Goal: Information Seeking & Learning: Check status

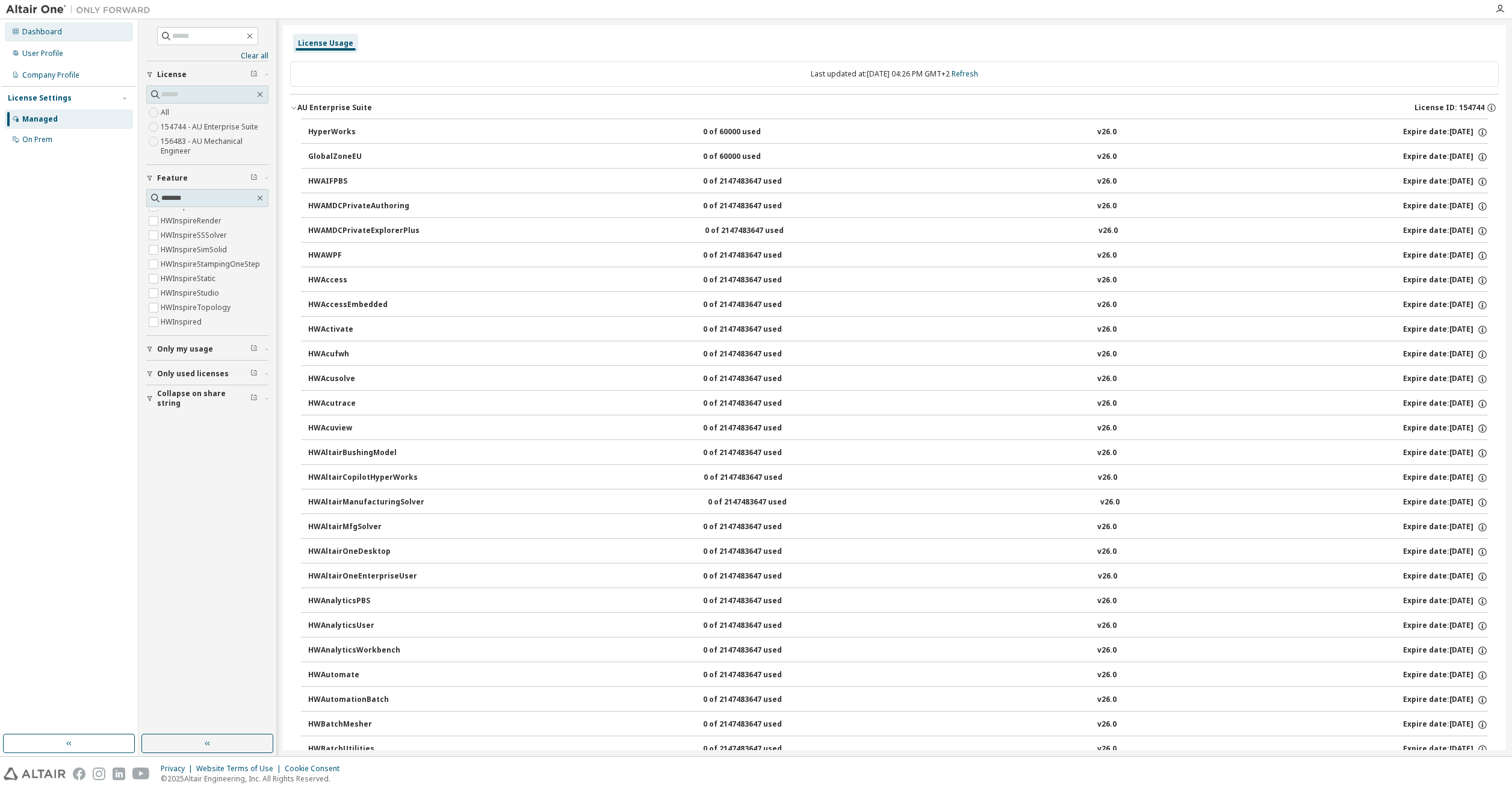
drag, startPoint x: 45, startPoint y: 35, endPoint x: 88, endPoint y: 56, distance: 47.9
click at [45, 35] on div "Dashboard" at bounding box center [42, 32] width 40 height 10
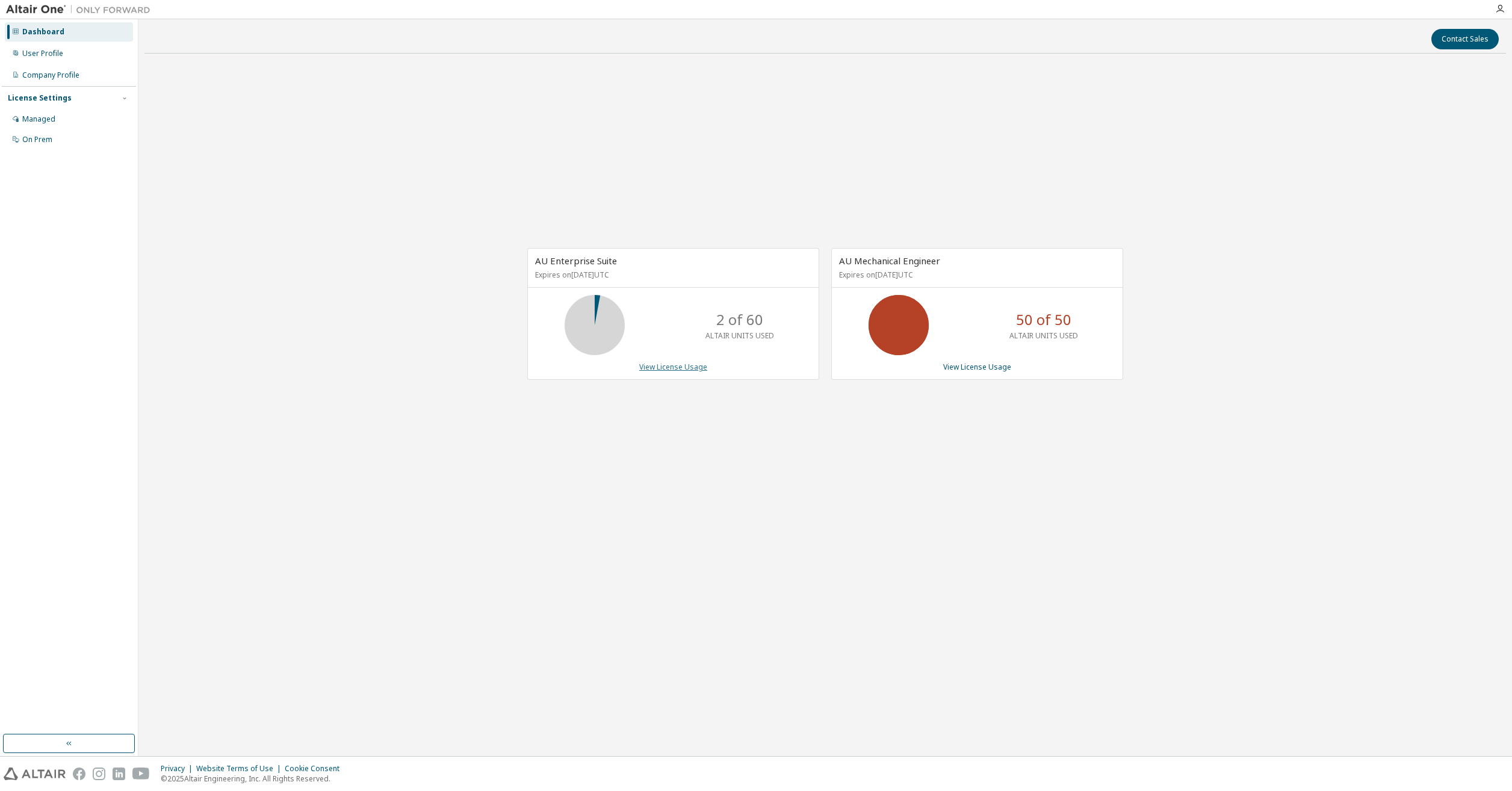
click at [658, 366] on link "View License Usage" at bounding box center [673, 366] width 68 height 10
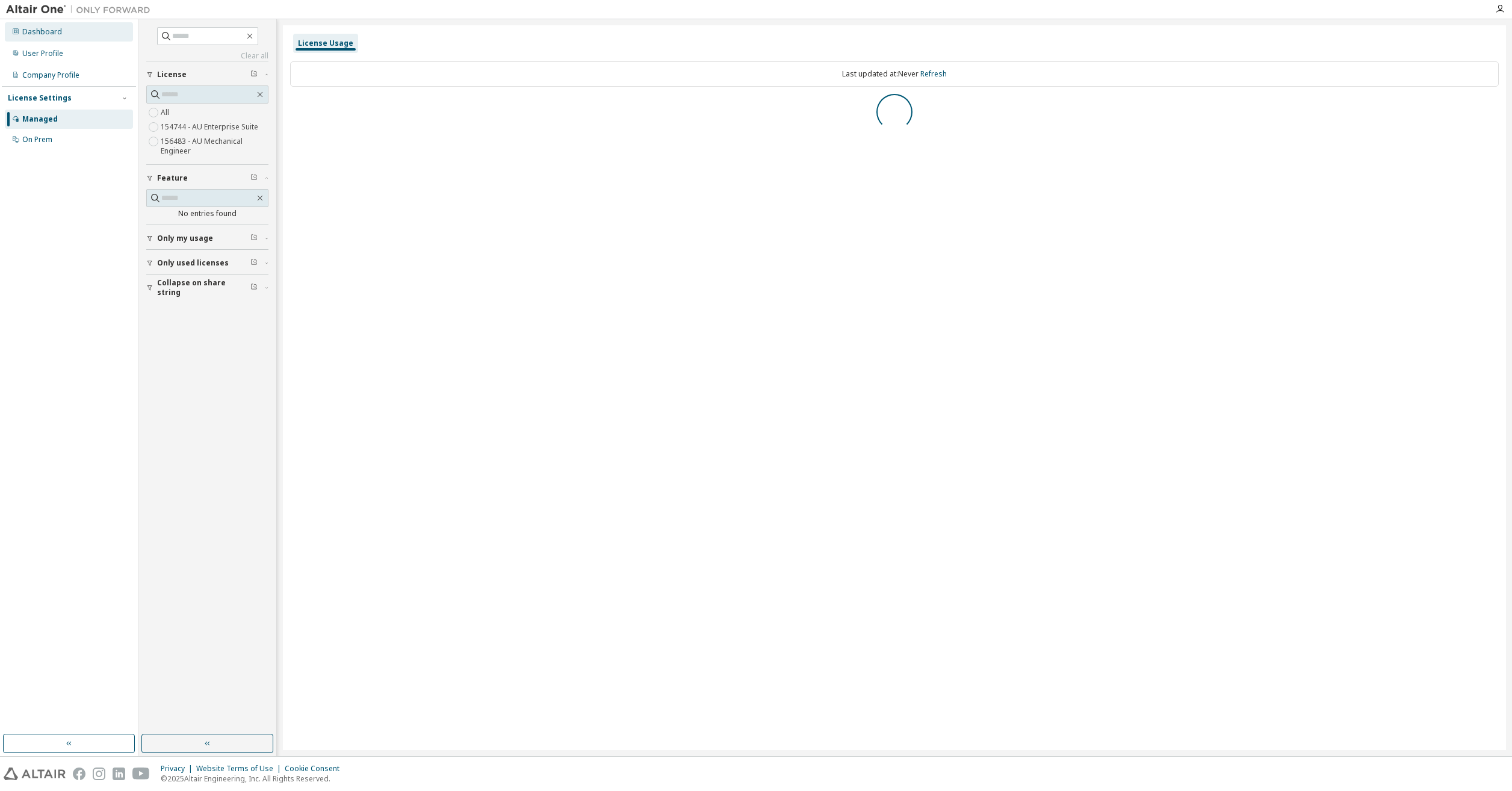
click at [51, 31] on div "Dashboard" at bounding box center [42, 32] width 40 height 10
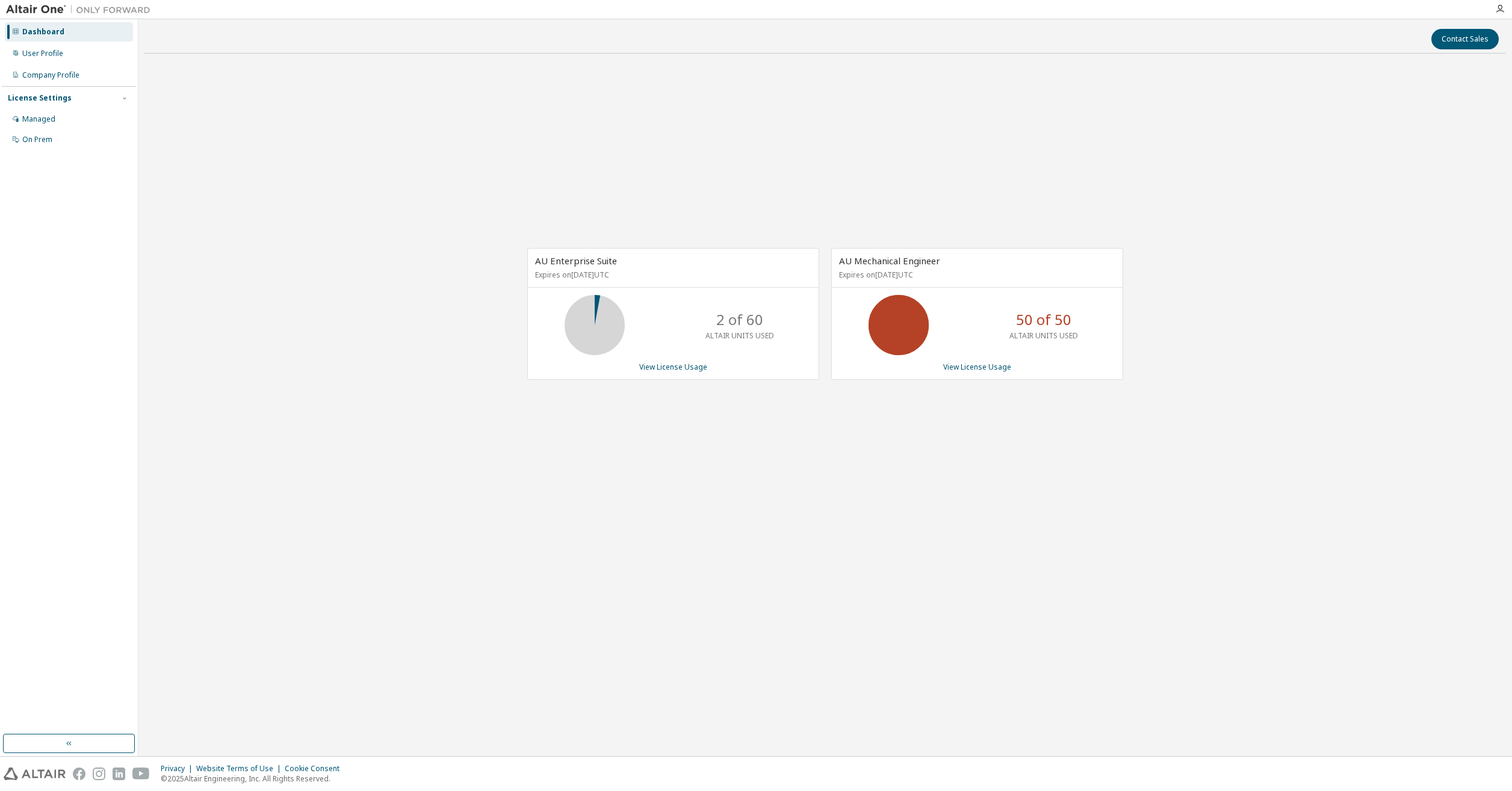
click at [759, 320] on p "2 of 60" at bounding box center [739, 320] width 47 height 21
drag, startPoint x: 759, startPoint y: 320, endPoint x: 727, endPoint y: 337, distance: 36.2
click at [718, 321] on p "2 of 60" at bounding box center [739, 320] width 47 height 21
click at [723, 321] on p "2 of 60" at bounding box center [739, 320] width 47 height 21
